Goal: Task Accomplishment & Management: Manage account settings

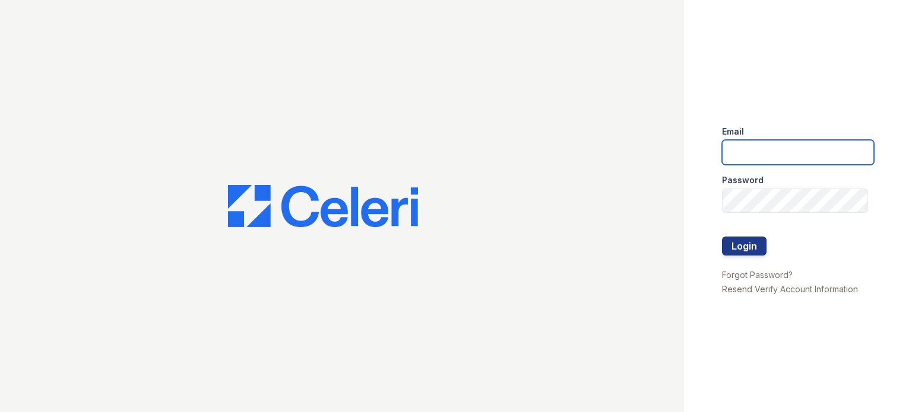
click at [780, 142] on input "email" at bounding box center [798, 152] width 152 height 25
type input "[DOMAIN_NAME][EMAIL_ADDRESS][DOMAIN_NAME]"
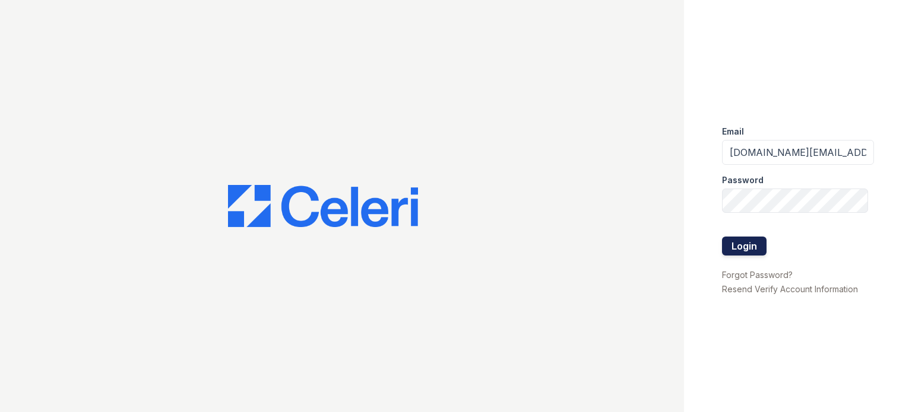
click at [741, 249] on button "Login" at bounding box center [744, 246] width 45 height 19
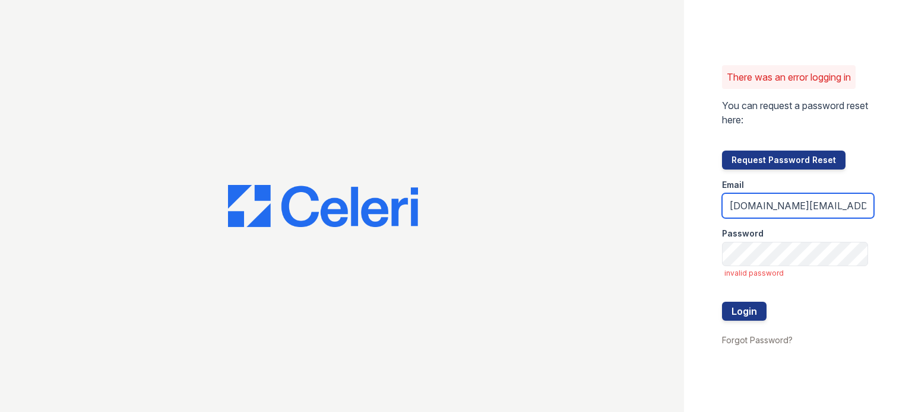
click at [766, 201] on input "[DOMAIN_NAME][EMAIL_ADDRESS][DOMAIN_NAME]" at bounding box center [798, 205] width 152 height 25
type input "villas1@cafmanagement.com"
click at [874, 151] on div "There was an error logging in You can request a password reset here: Request Pa…" at bounding box center [798, 206] width 228 height 412
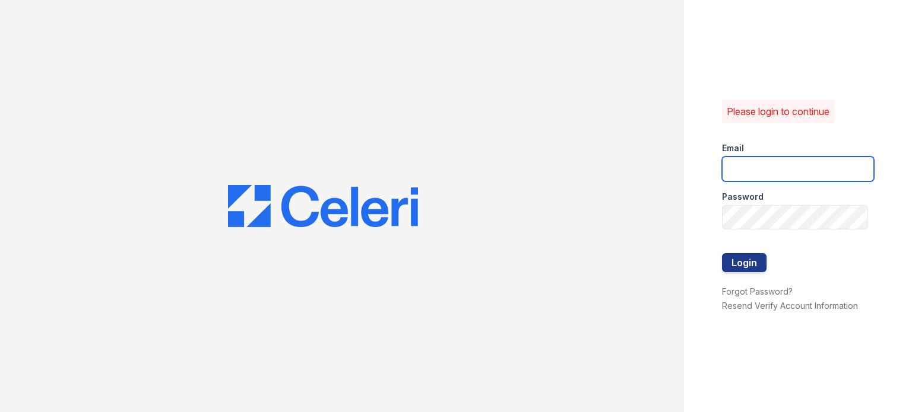
click at [829, 170] on input "email" at bounding box center [798, 169] width 152 height 25
type input "[DOMAIN_NAME][EMAIL_ADDRESS][DOMAIN_NAME]"
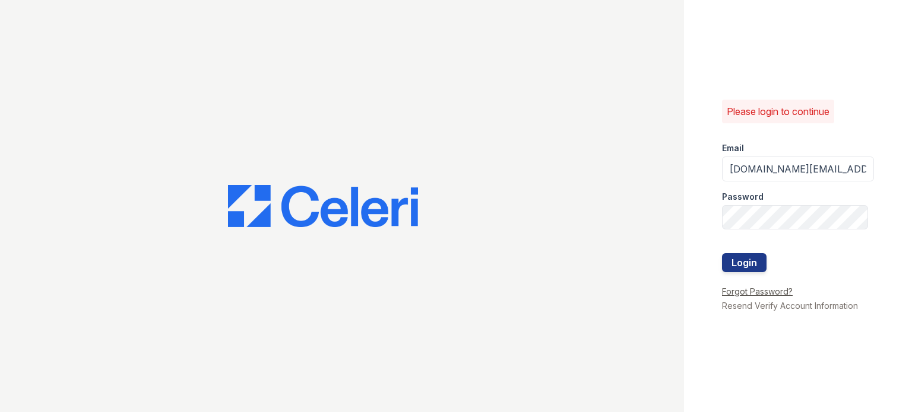
click at [750, 296] on link "Forgot Password?" at bounding box center [757, 292] width 71 height 10
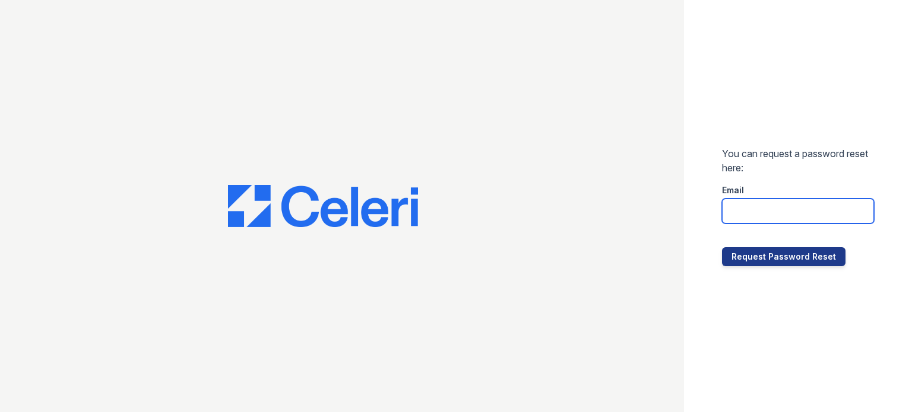
click at [788, 217] on input "email" at bounding box center [798, 211] width 152 height 25
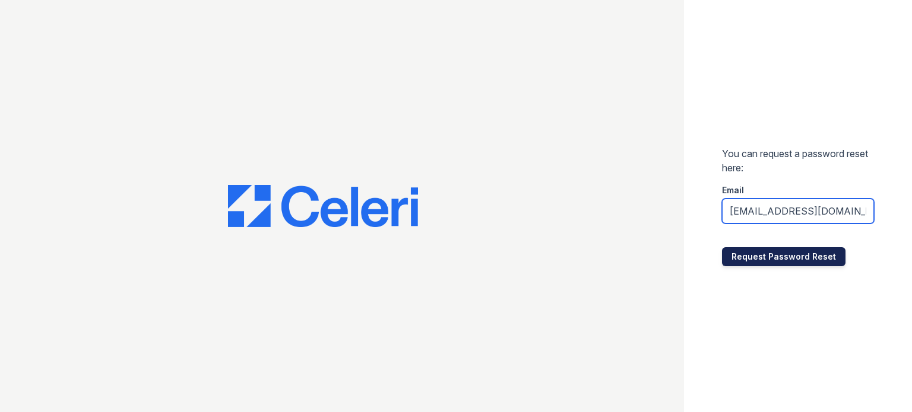
type input "villias1@cafmanagement.com"
click at [801, 257] on button "Request Password Reset" at bounding box center [783, 256] width 123 height 19
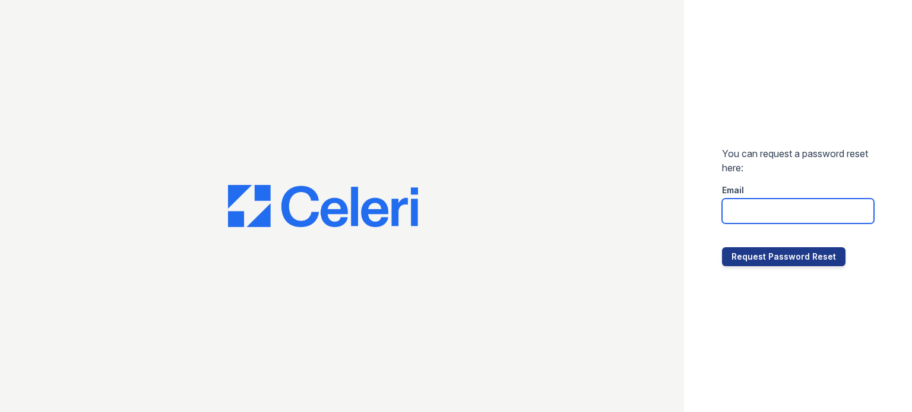
click at [757, 208] on input "email" at bounding box center [798, 211] width 152 height 25
click at [738, 215] on input "email" at bounding box center [798, 211] width 152 height 25
type input "[EMAIL_ADDRESS][DOMAIN_NAME]"
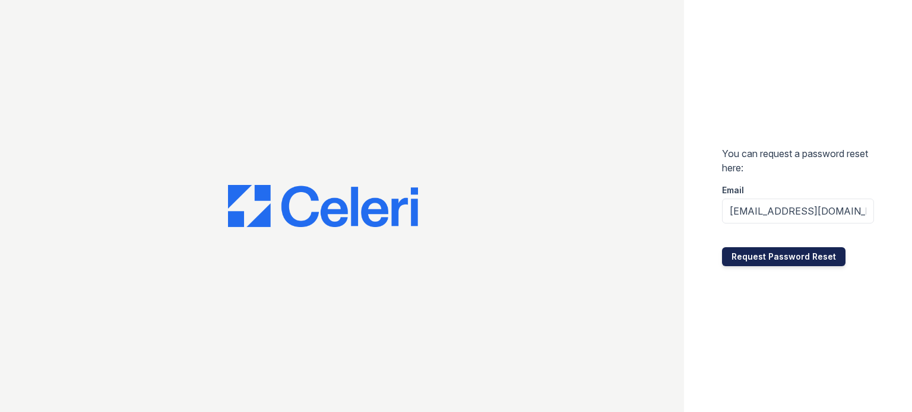
click at [776, 259] on button "Request Password Reset" at bounding box center [783, 256] width 123 height 19
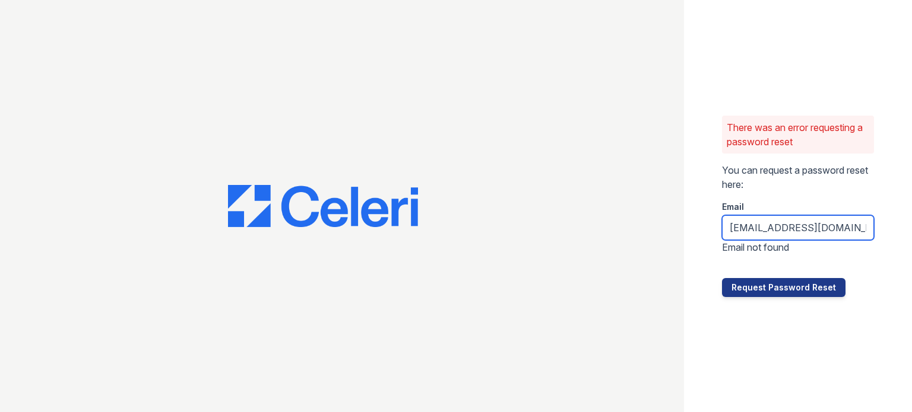
click at [867, 224] on input "villias1@cafmanagement.com" at bounding box center [798, 227] width 152 height 25
type input "v"
click at [773, 234] on input "email" at bounding box center [798, 227] width 152 height 25
type input "[DOMAIN_NAME][EMAIL_ADDRESS][DOMAIN_NAME]"
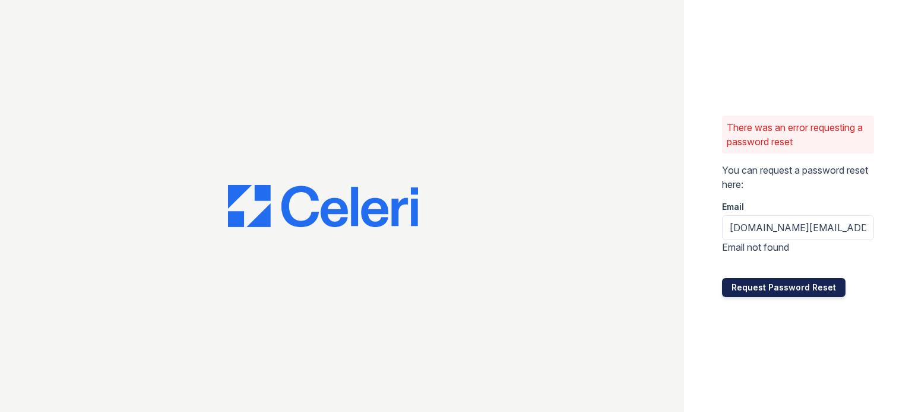
click at [753, 290] on button "Request Password Reset" at bounding box center [783, 287] width 123 height 19
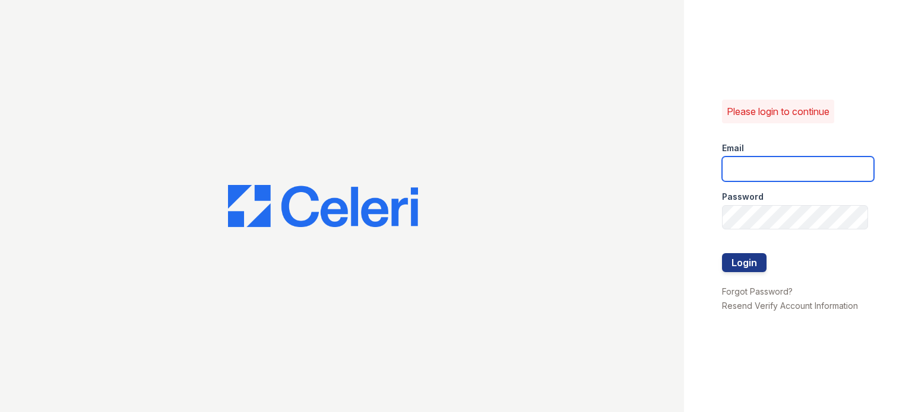
click at [792, 169] on input "email" at bounding box center [798, 169] width 152 height 25
type input "[DOMAIN_NAME][EMAIL_ADDRESS][DOMAIN_NAME]"
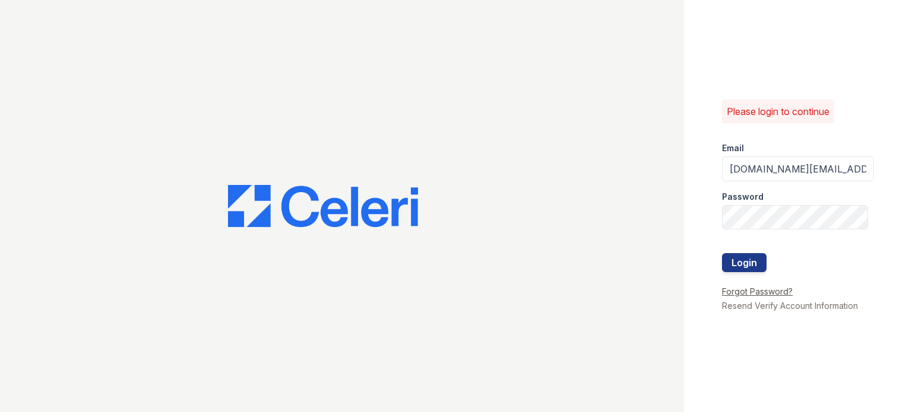
click at [761, 293] on link "Forgot Password?" at bounding box center [757, 292] width 71 height 10
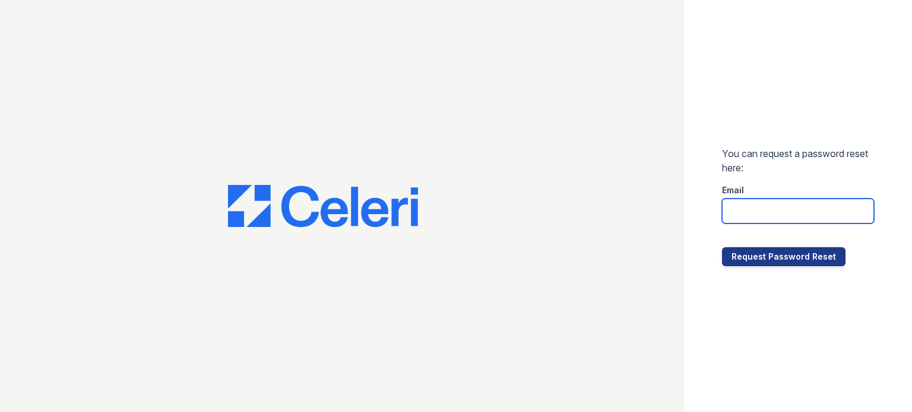
click at [786, 215] on input "email" at bounding box center [798, 211] width 152 height 25
type input "[DOMAIN_NAME][EMAIL_ADDRESS][DOMAIN_NAME]"
click at [866, 213] on input "[DOMAIN_NAME][EMAIL_ADDRESS][DOMAIN_NAME]" at bounding box center [798, 211] width 152 height 25
click at [868, 212] on input "[DOMAIN_NAME][EMAIL_ADDRESS][DOMAIN_NAME]" at bounding box center [798, 211] width 152 height 25
click at [866, 215] on input "[DOMAIN_NAME][EMAIL_ADDRESS][DOMAIN_NAME]" at bounding box center [798, 211] width 152 height 25
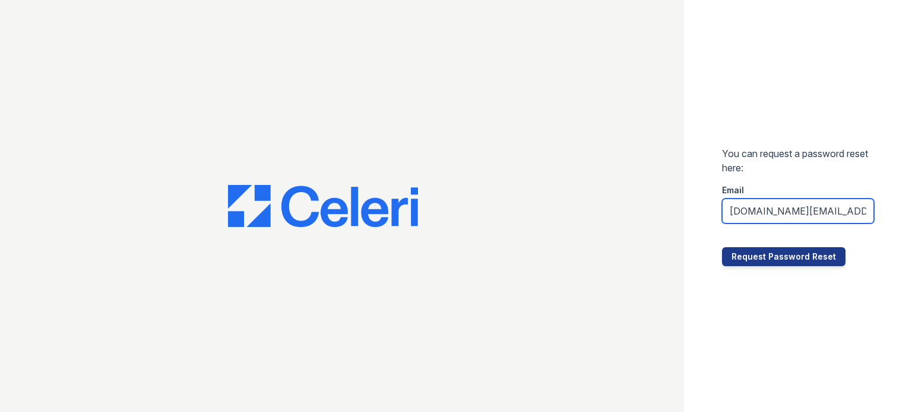
click at [870, 211] on input "[DOMAIN_NAME][EMAIL_ADDRESS][DOMAIN_NAME]" at bounding box center [798, 211] width 152 height 25
click at [866, 212] on input "[DOMAIN_NAME][EMAIL_ADDRESS][DOMAIN_NAME]" at bounding box center [798, 211] width 152 height 25
